Goal: Find contact information: Find contact information

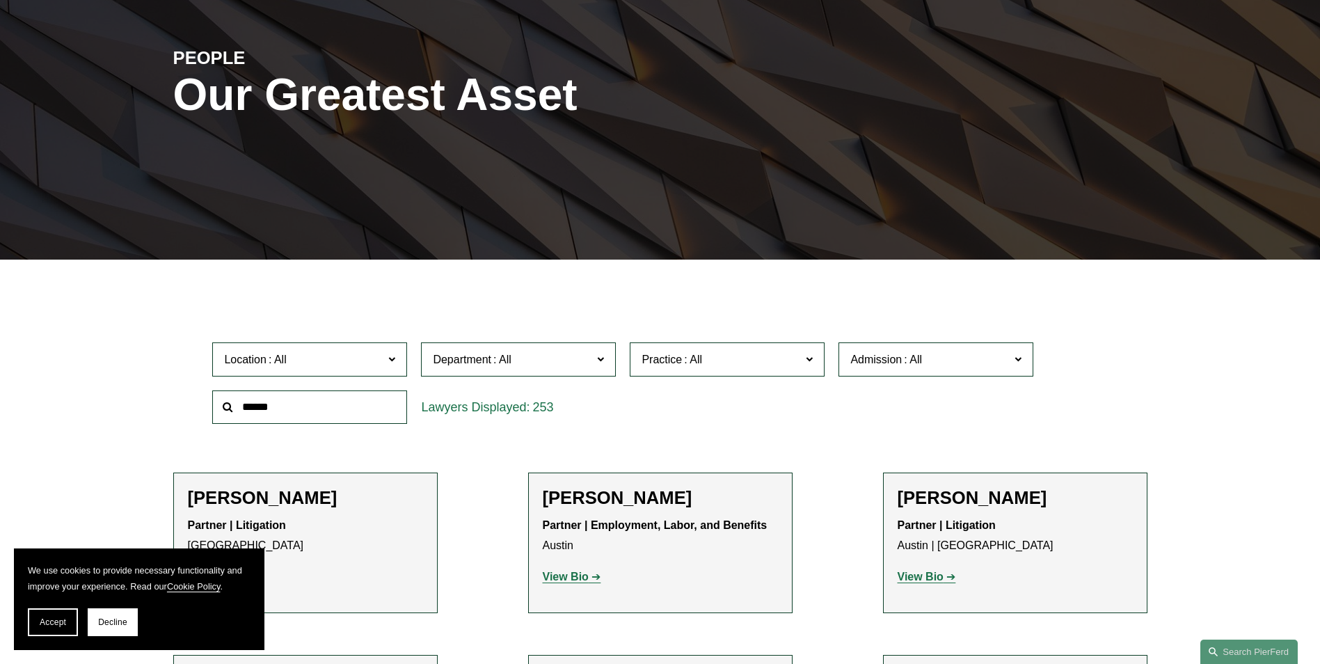
scroll to position [209, 0]
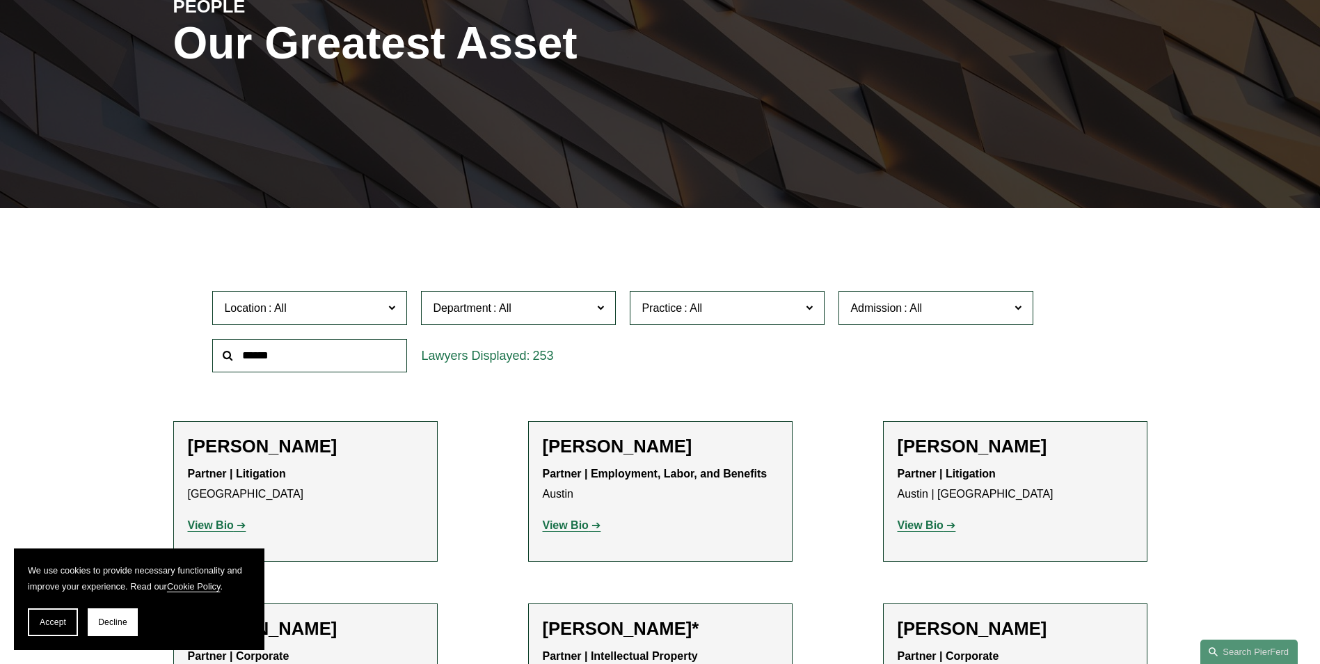
click at [761, 303] on span "Practice" at bounding box center [721, 308] width 159 height 19
click at [0, 0] on link "Trusts & Estates" at bounding box center [0, 0] width 0 height 0
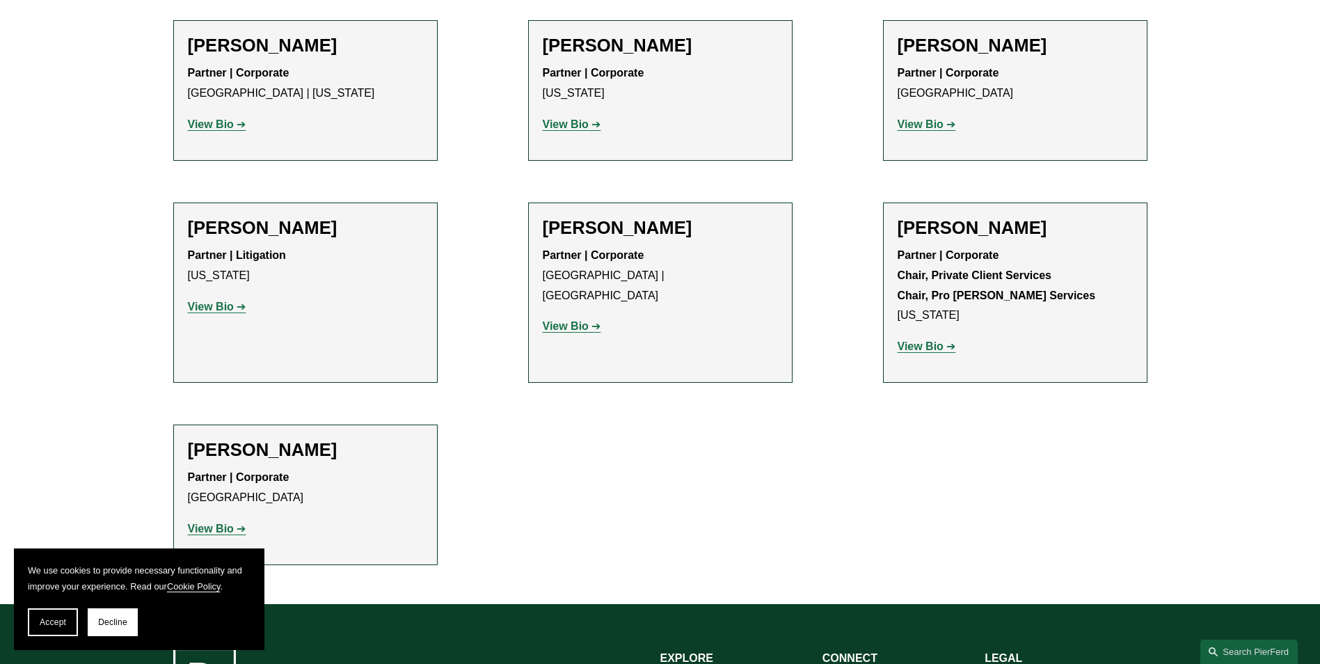
scroll to position [626, 0]
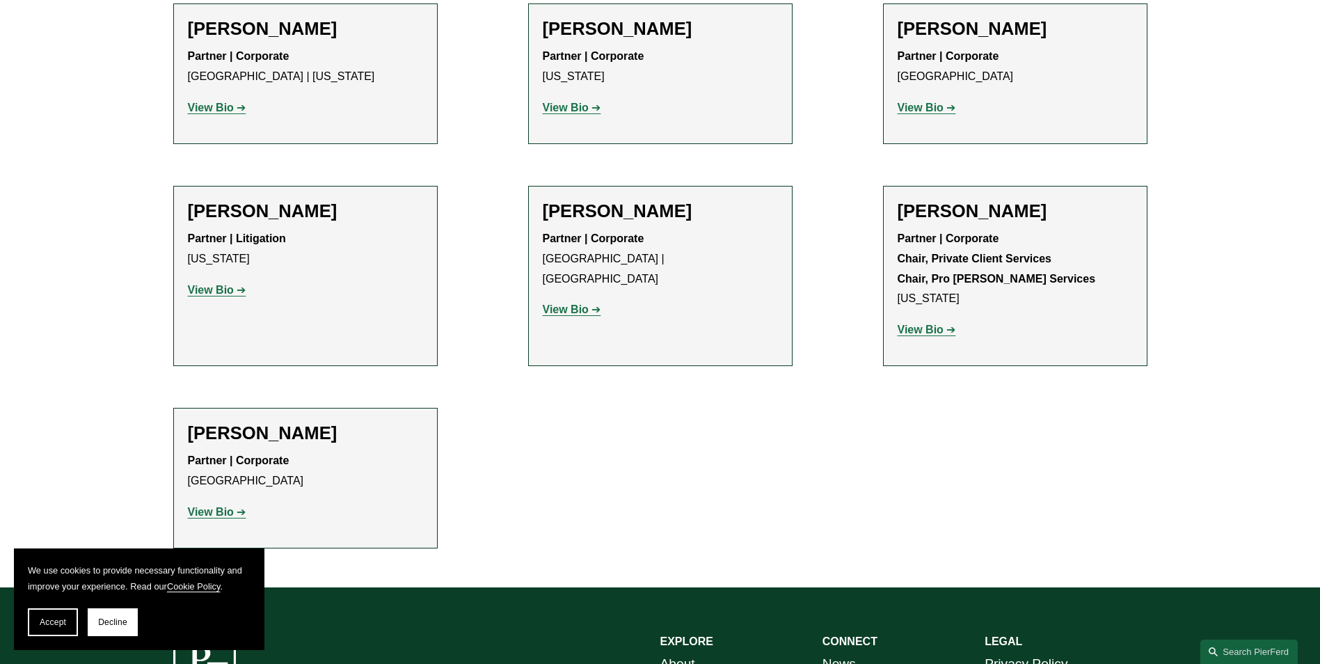
click at [937, 328] on strong "View Bio" at bounding box center [921, 330] width 46 height 12
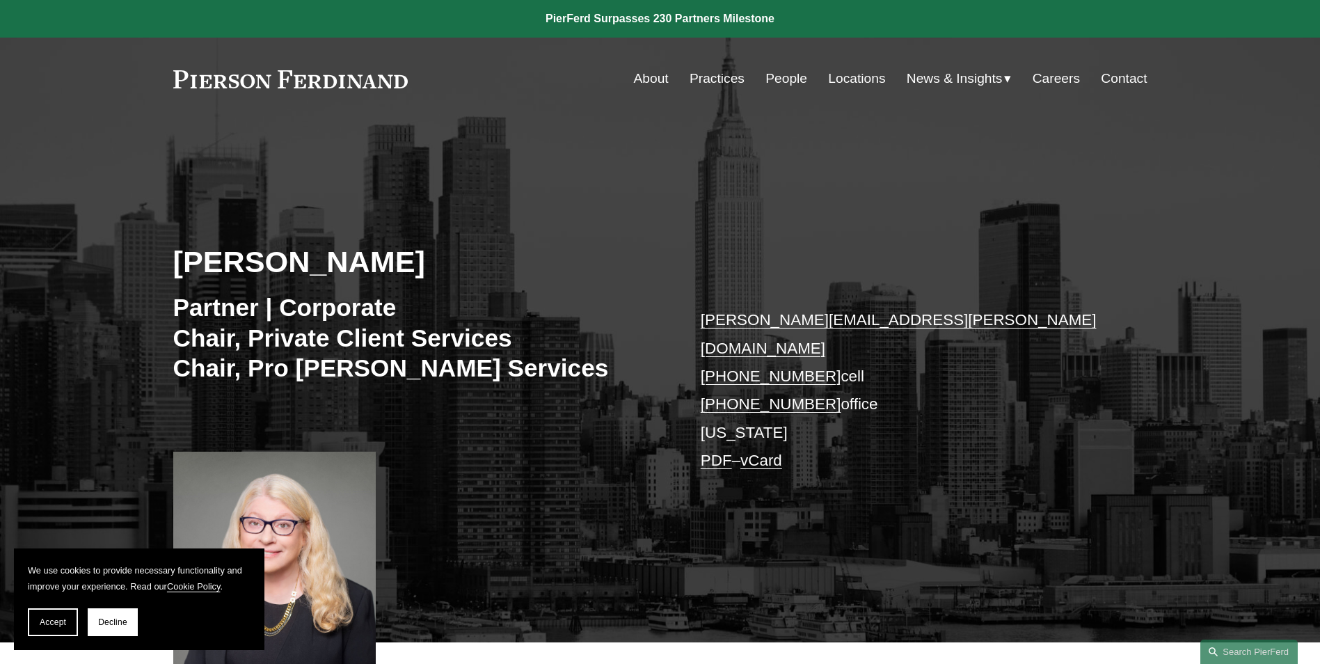
click at [865, 319] on link "[PERSON_NAME][EMAIL_ADDRESS][PERSON_NAME][DOMAIN_NAME]" at bounding box center [899, 333] width 396 height 45
click at [115, 623] on span "Decline" at bounding box center [112, 622] width 29 height 10
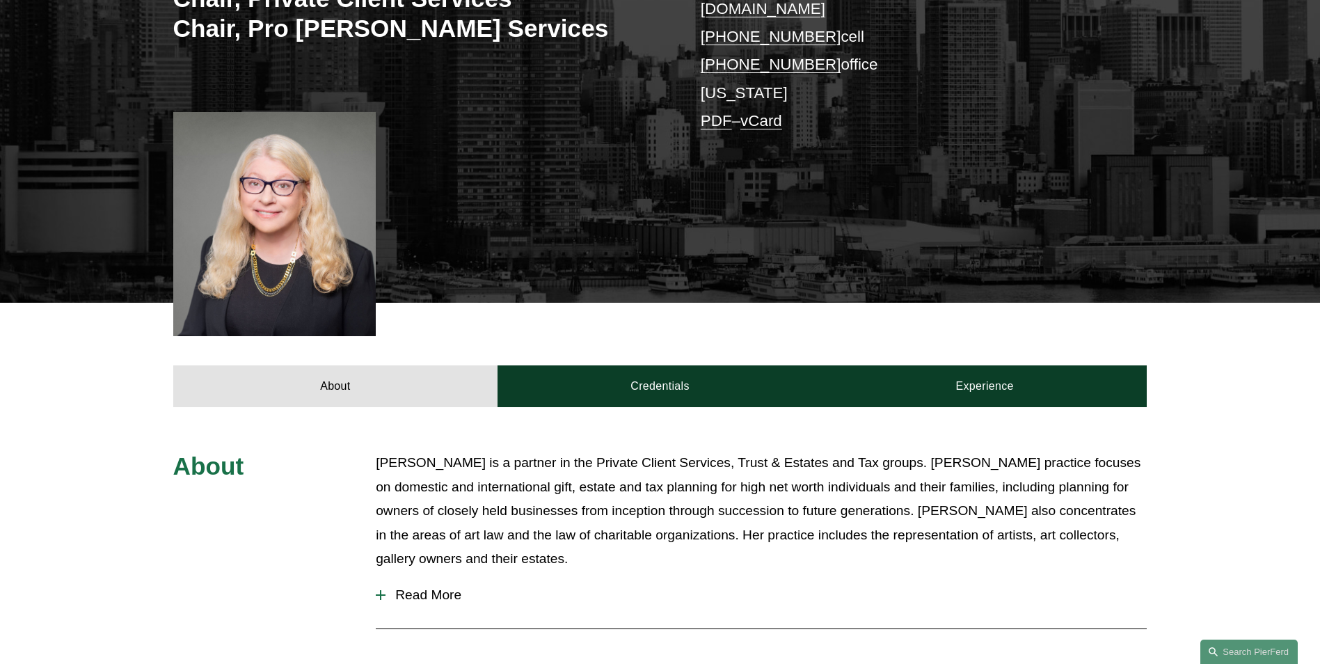
scroll to position [434, 0]
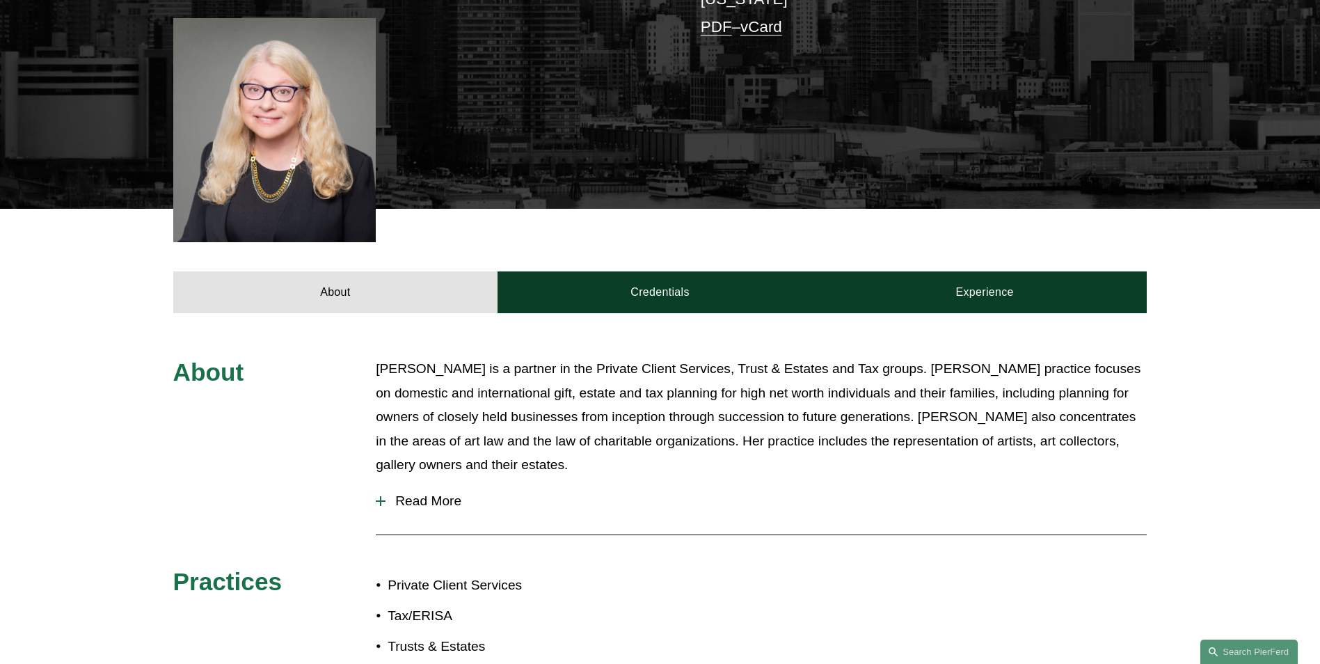
click at [374, 481] on div "About [PERSON_NAME] is a partner in the Private Client Services, Trust & Estate…" at bounding box center [660, 514] width 1320 height 314
click at [383, 500] on div at bounding box center [381, 500] width 10 height 1
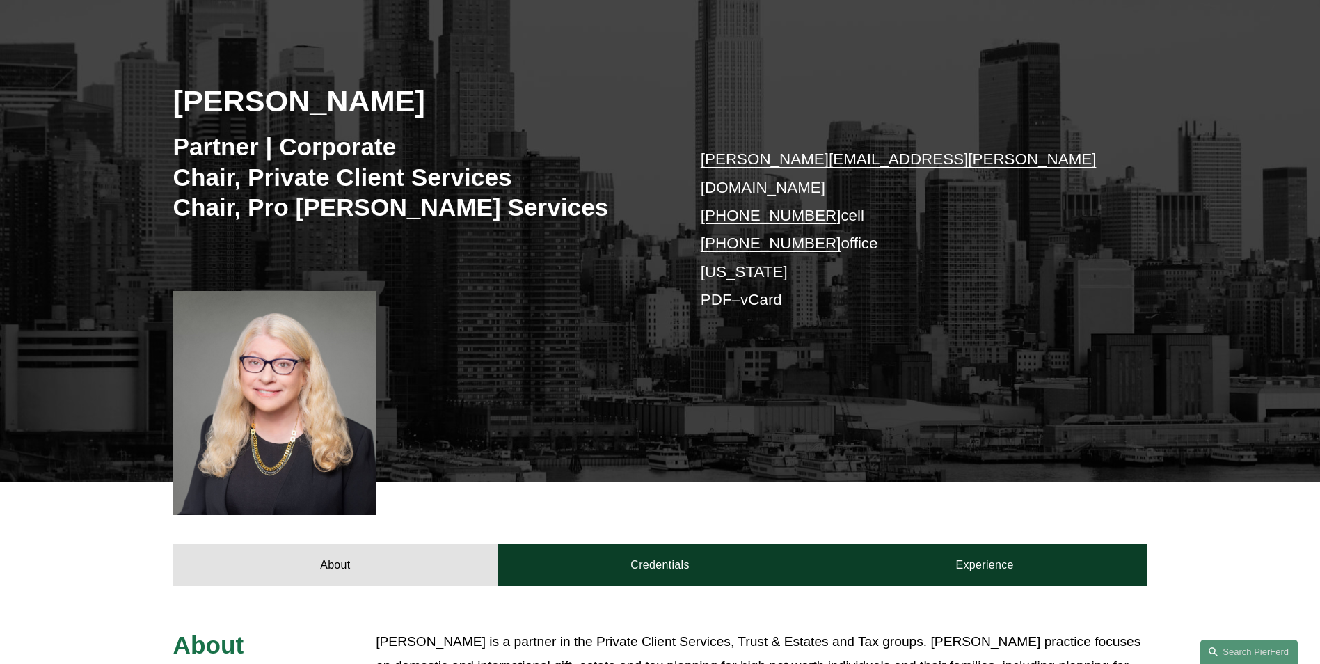
scroll to position [155, 0]
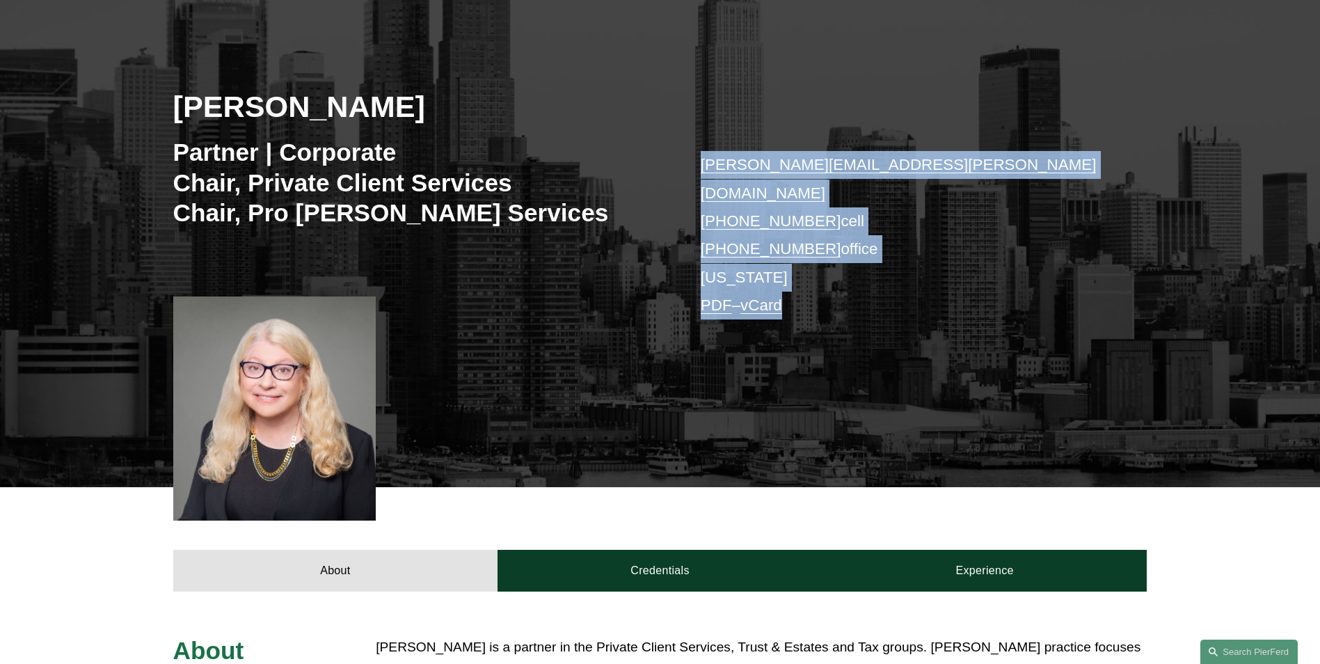
drag, startPoint x: 813, startPoint y: 285, endPoint x: 691, endPoint y: 158, distance: 176.7
click at [691, 158] on div "[PERSON_NAME] Partner | Corporate Chair, Private Client Services Chair, Pro [PE…" at bounding box center [660, 246] width 1320 height 482
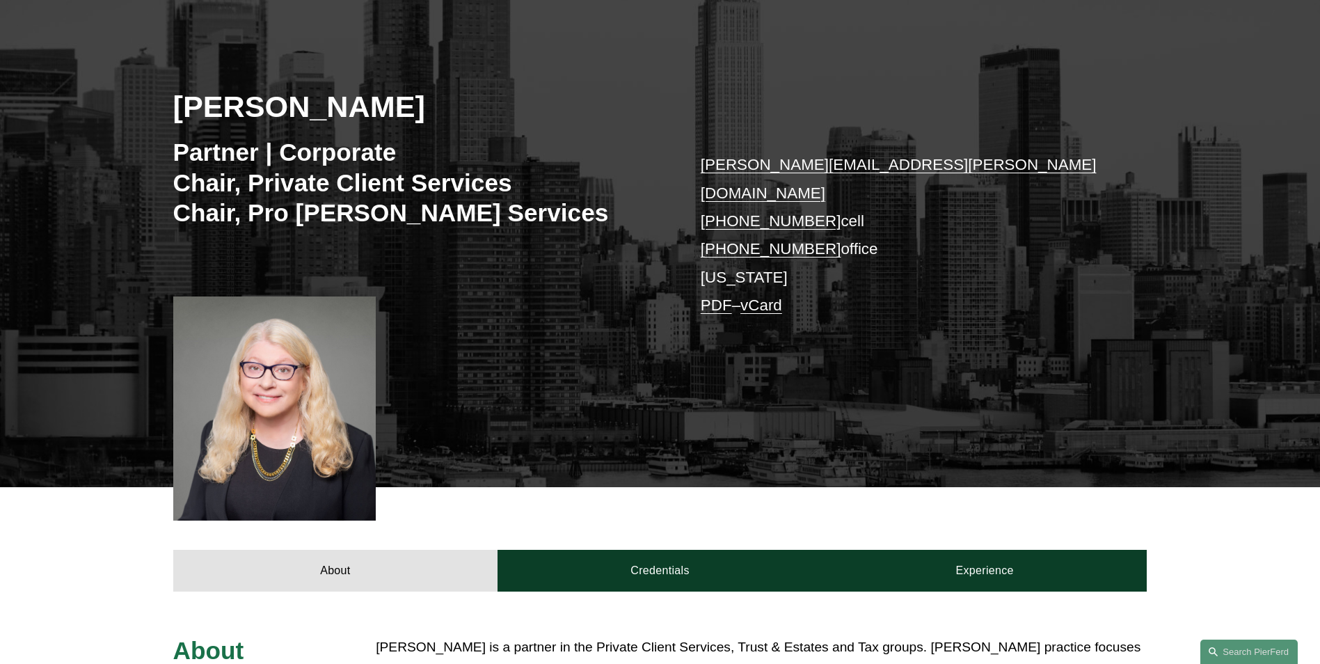
drag, startPoint x: 691, startPoint y: 158, endPoint x: 652, endPoint y: 104, distance: 66.8
click at [652, 104] on h2 "[PERSON_NAME]" at bounding box center [416, 106] width 487 height 36
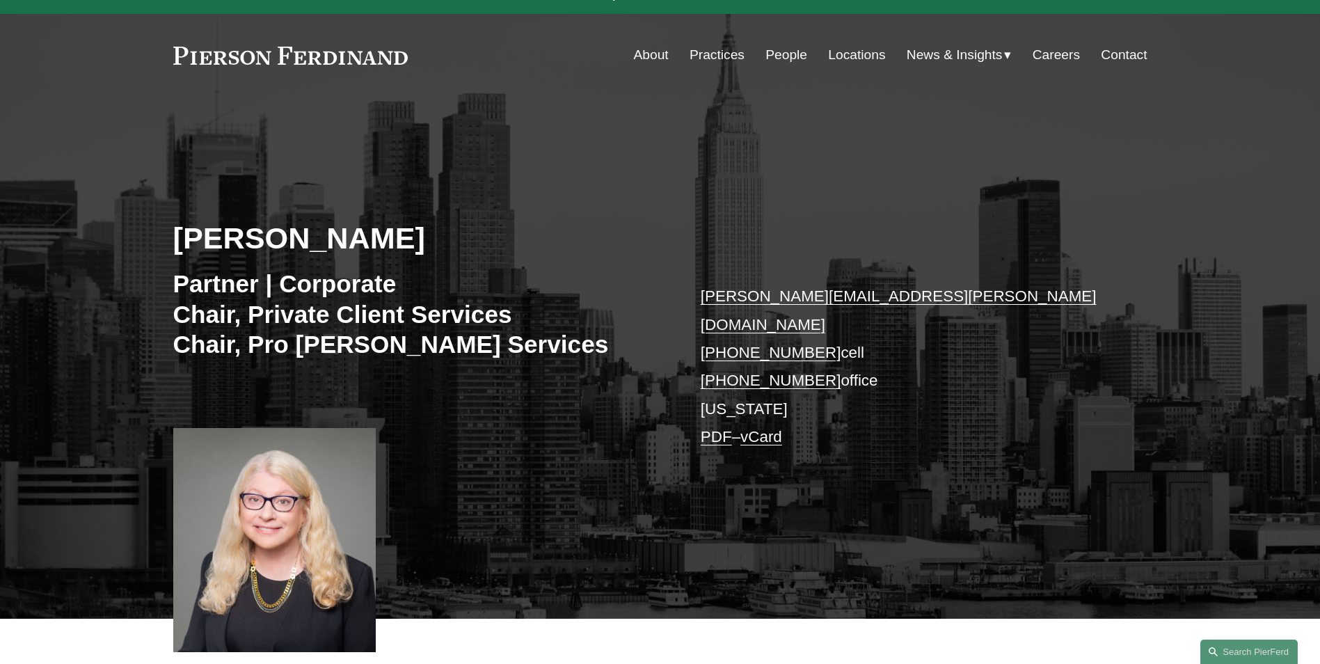
scroll to position [0, 0]
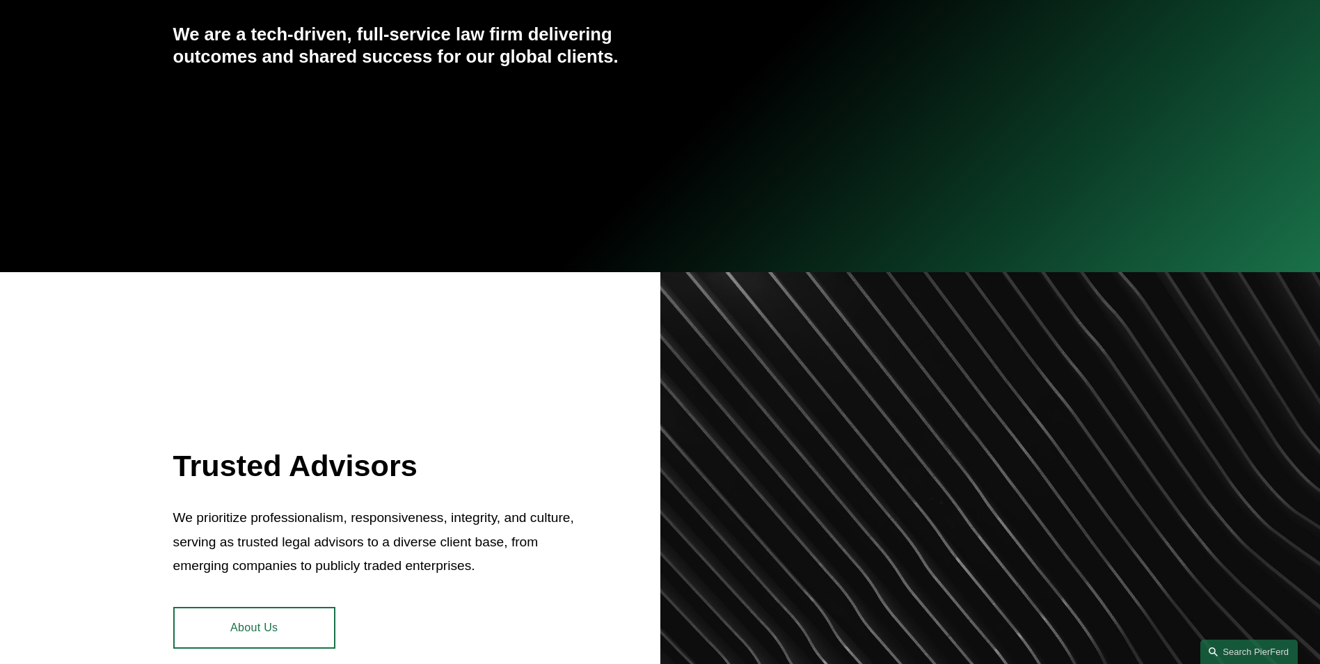
scroll to position [278, 0]
